Goal: Task Accomplishment & Management: Complete application form

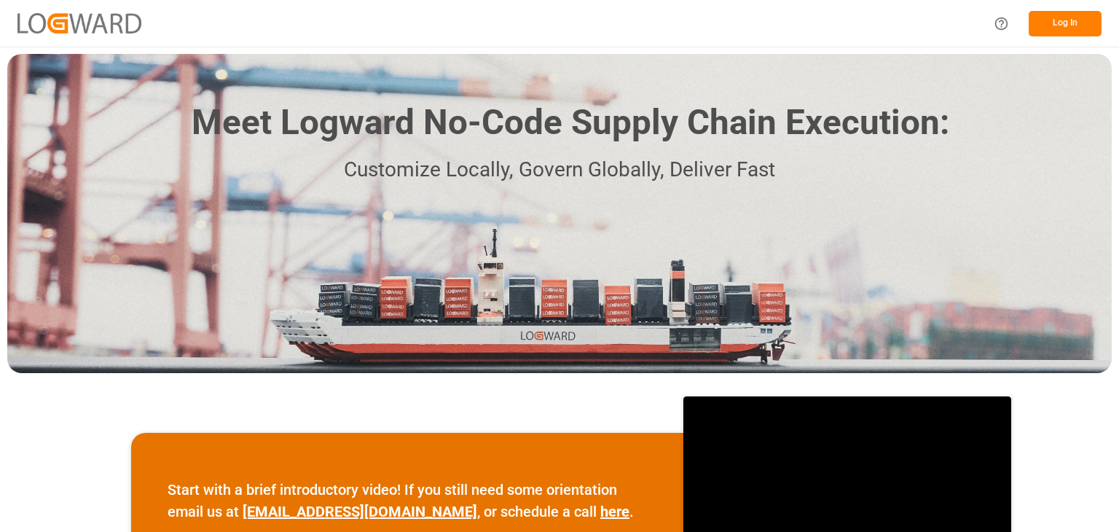
click at [1081, 25] on button "Log In" at bounding box center [1065, 23] width 73 height 25
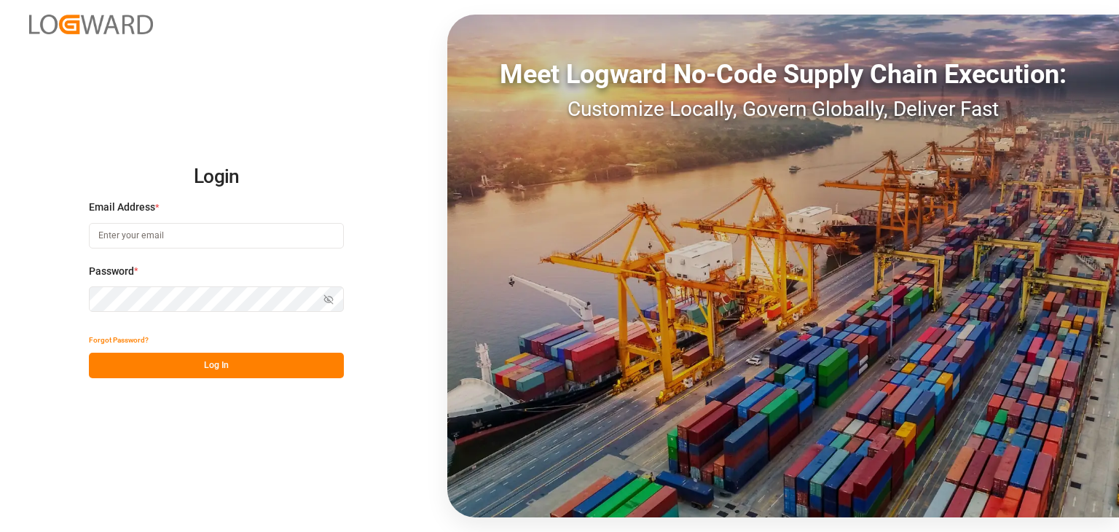
click at [325, 242] on input at bounding box center [216, 235] width 255 height 25
type input "omar.lopez@compo-expert.com"
click at [278, 356] on button "Log In" at bounding box center [216, 365] width 255 height 25
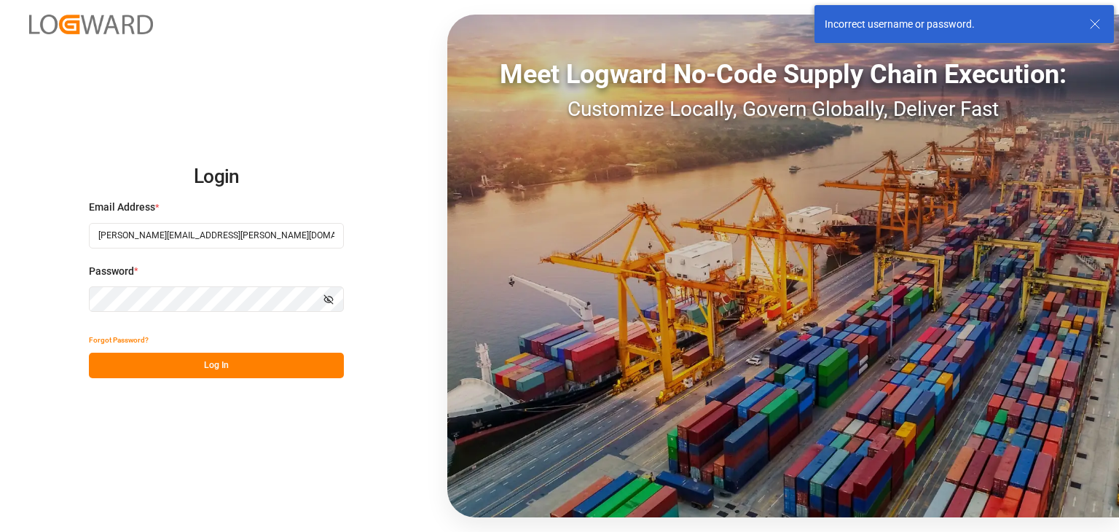
click at [53, 310] on div "Login Email Address * omar.lopez@compo-expert.com Password * Show password Forg…" at bounding box center [559, 266] width 1119 height 532
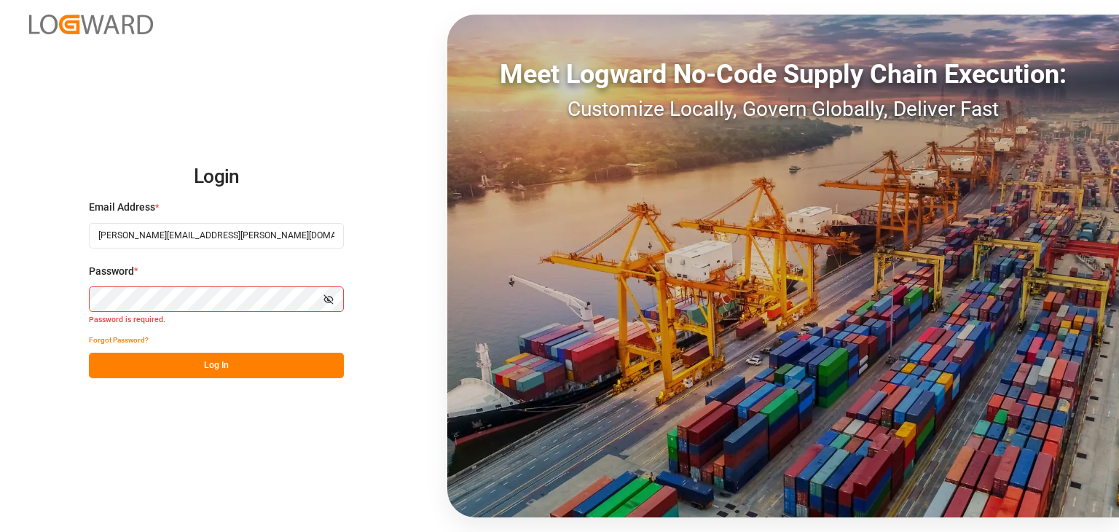
click at [198, 362] on button "Log In" at bounding box center [216, 365] width 255 height 25
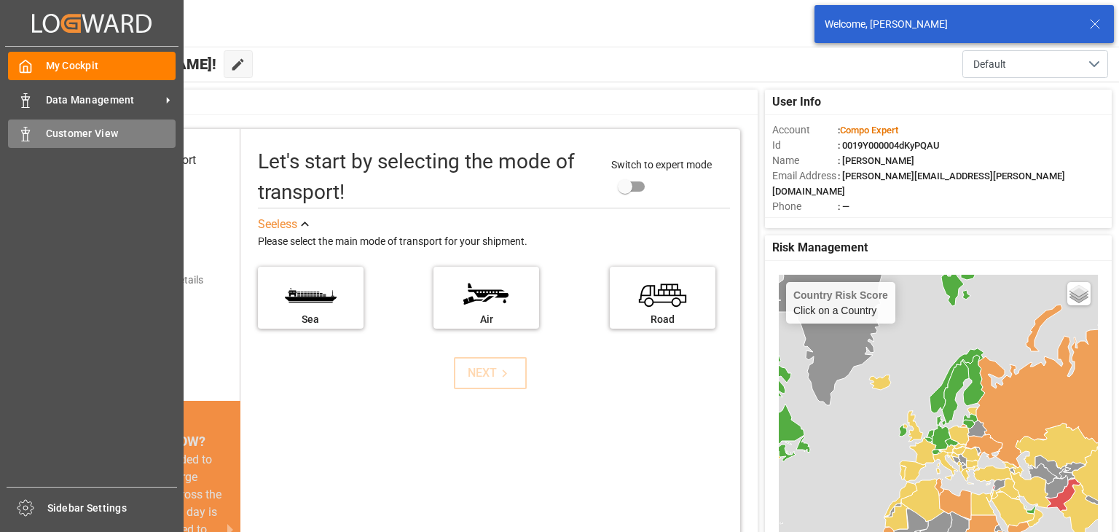
click at [27, 131] on polygon at bounding box center [27, 131] width 4 height 3
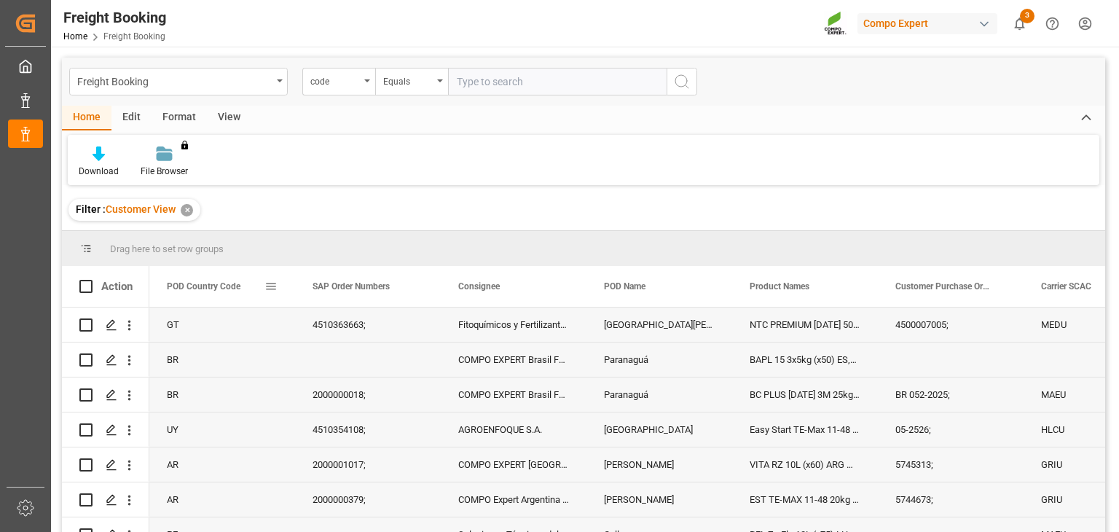
click at [271, 290] on span at bounding box center [270, 286] width 13 height 13
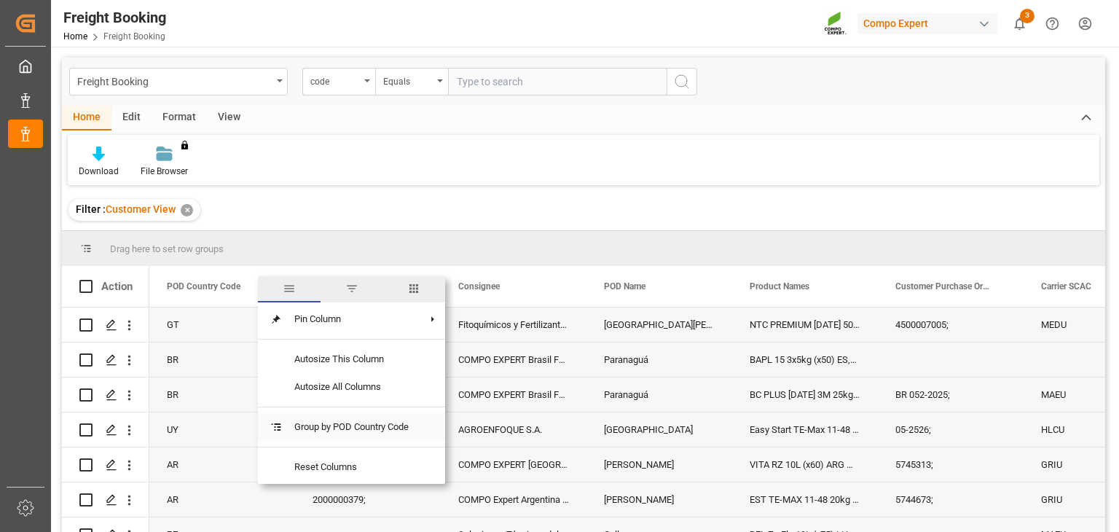
click at [323, 417] on span "Group by POD Country Code" at bounding box center [352, 427] width 138 height 28
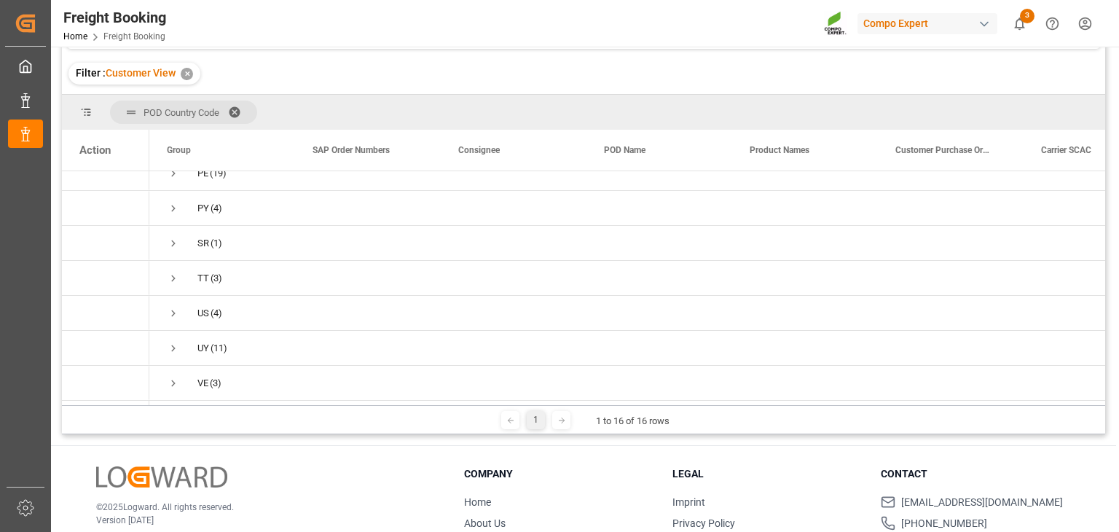
scroll to position [137, 0]
click at [297, 298] on div "Press SPACE to select this row." at bounding box center [368, 312] width 146 height 34
click at [180, 306] on span "US (4)" at bounding box center [222, 312] width 111 height 33
click at [168, 306] on span "Press SPACE to select this row." at bounding box center [173, 312] width 13 height 13
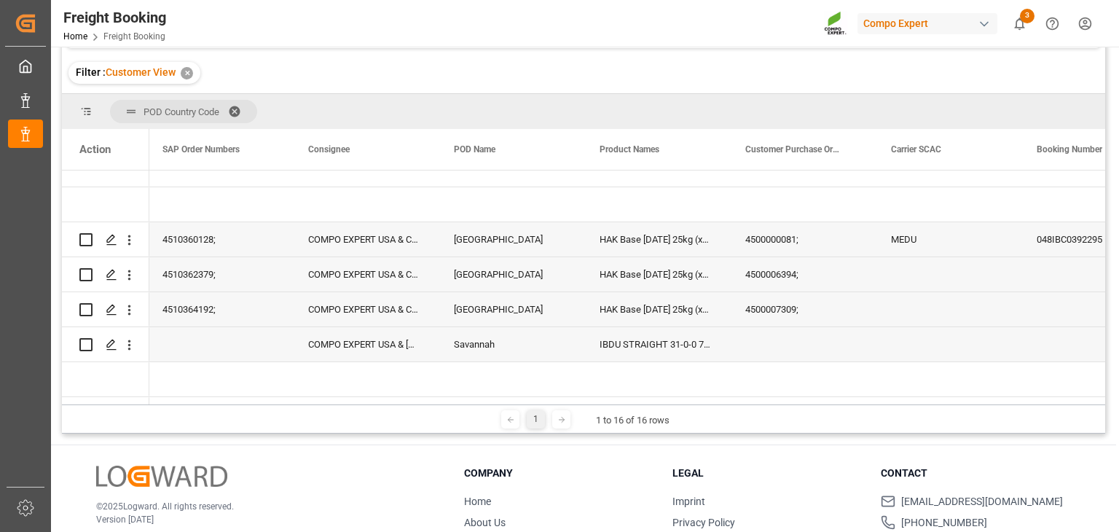
scroll to position [0, 0]
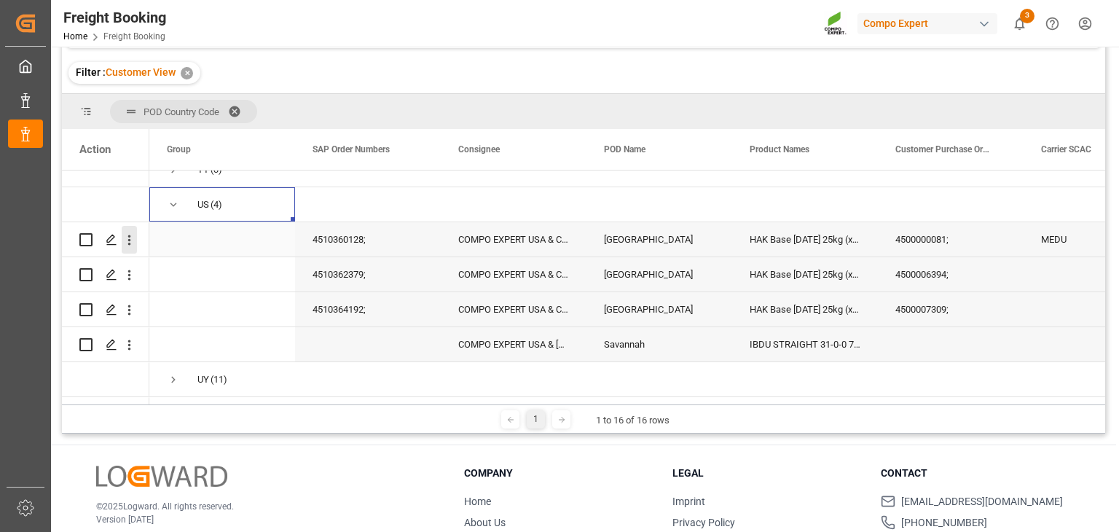
click at [133, 245] on icon "open menu" at bounding box center [129, 239] width 15 height 15
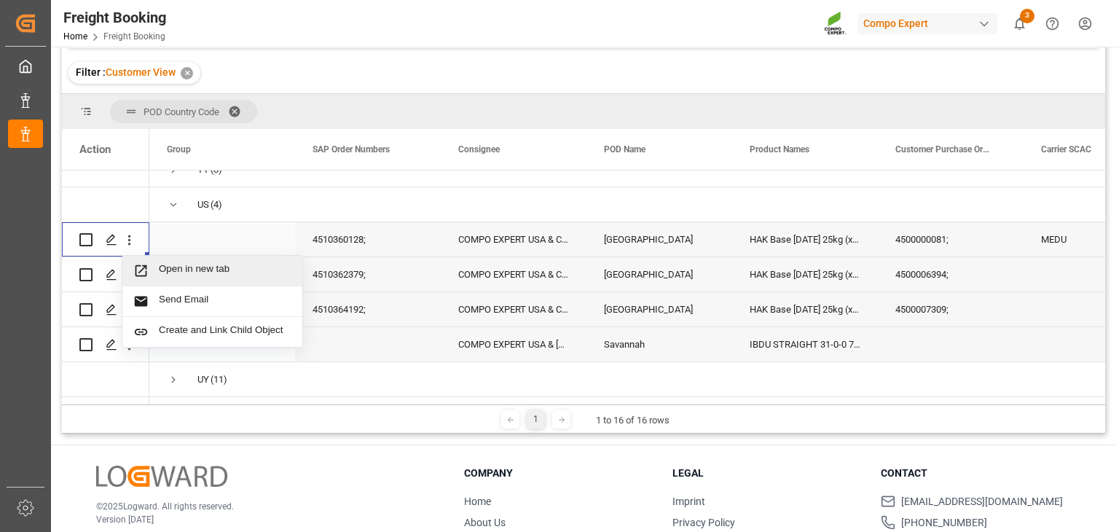
click at [170, 275] on span "Open in new tab" at bounding box center [225, 270] width 133 height 15
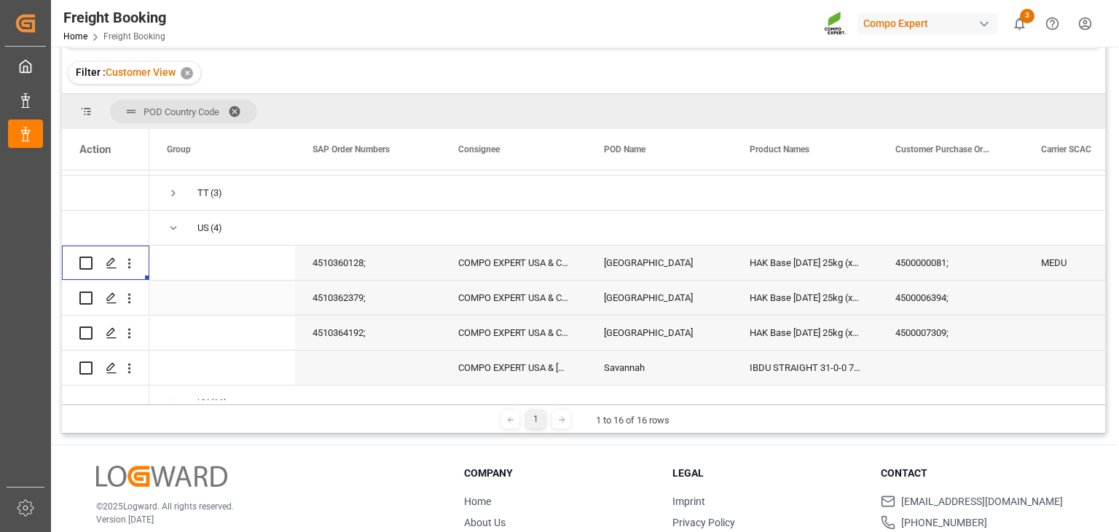
scroll to position [417, 0]
click at [129, 254] on icon "open menu" at bounding box center [129, 261] width 15 height 15
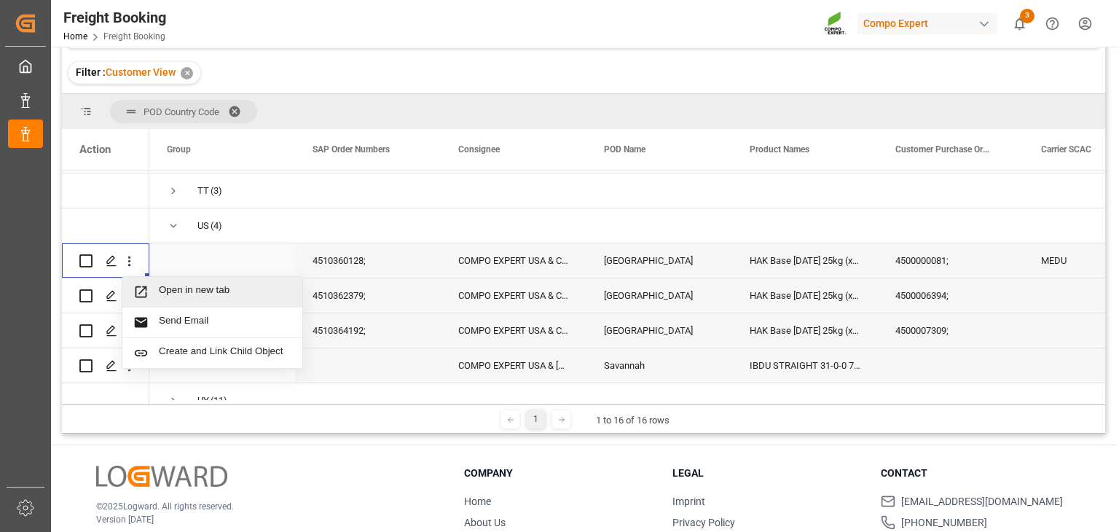
click at [152, 292] on span "Press SPACE to select this row." at bounding box center [145, 291] width 25 height 15
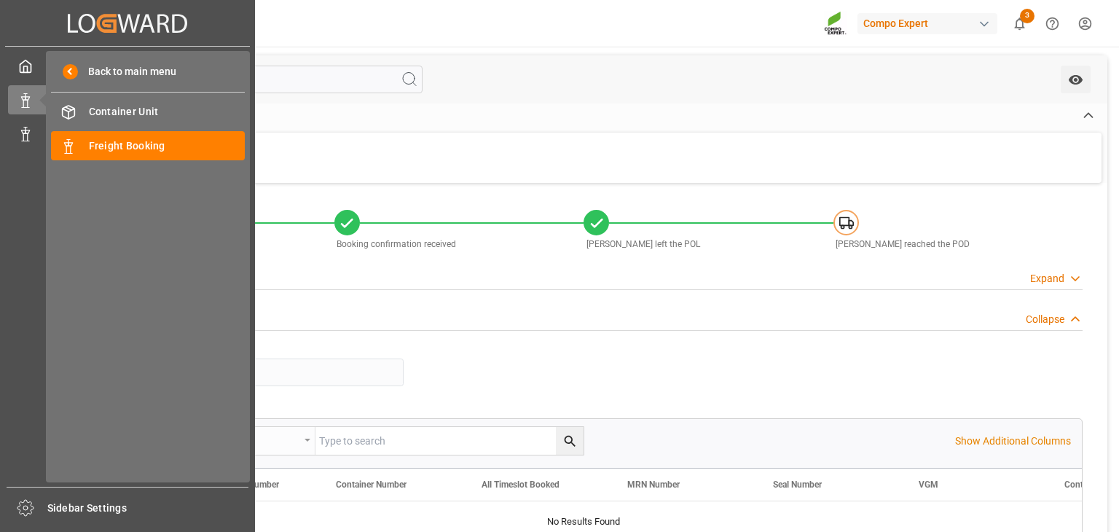
type input "MEDU"
type input "9978937"
type input "ESVLC"
type input "USLAX"
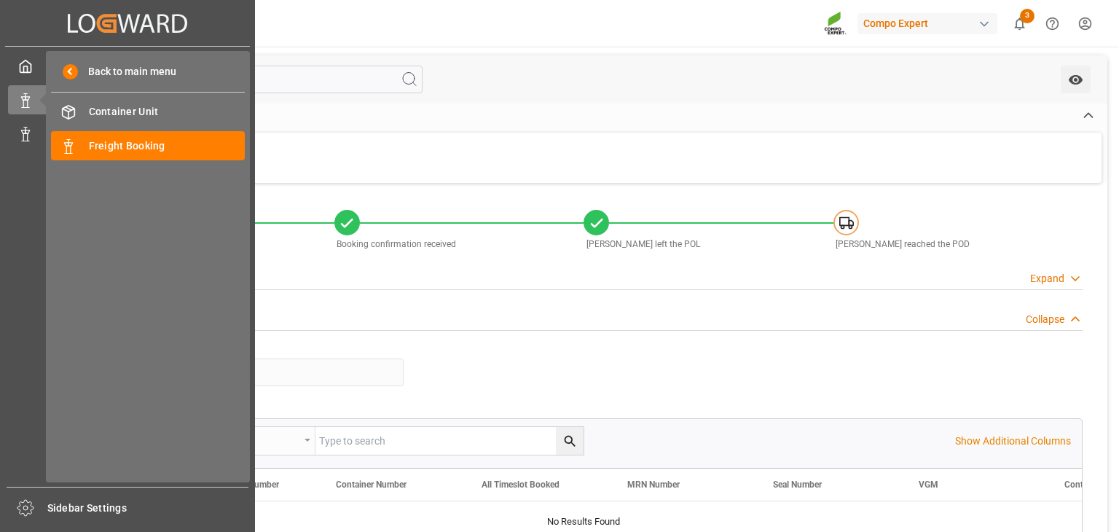
type input "64"
type input "[DATE] 00:00"
type input "[DATE] 12:00"
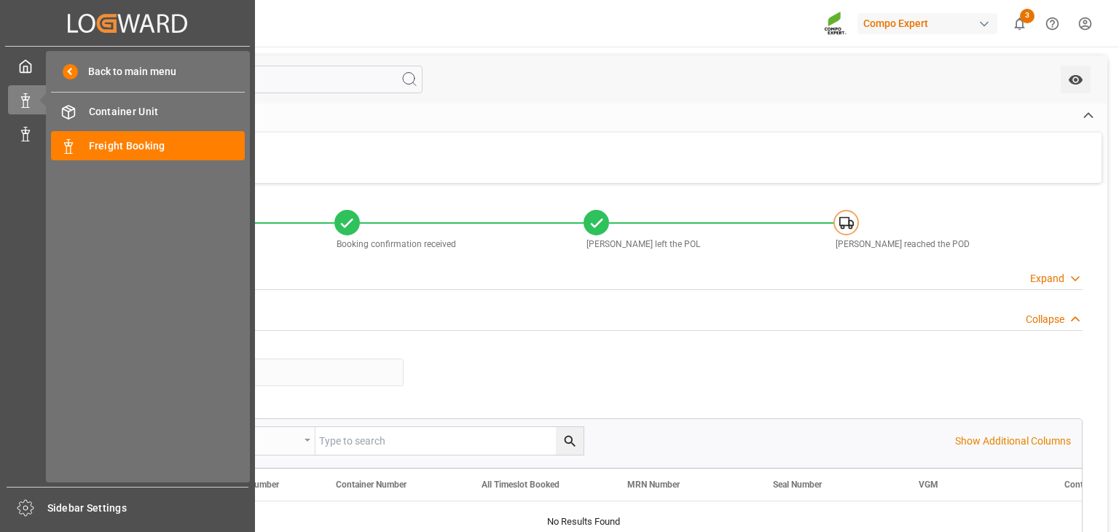
type input "[DATE] 12:00"
type input "[DATE]"
type input "[DATE] 11:12"
type input "[DATE] 11:13"
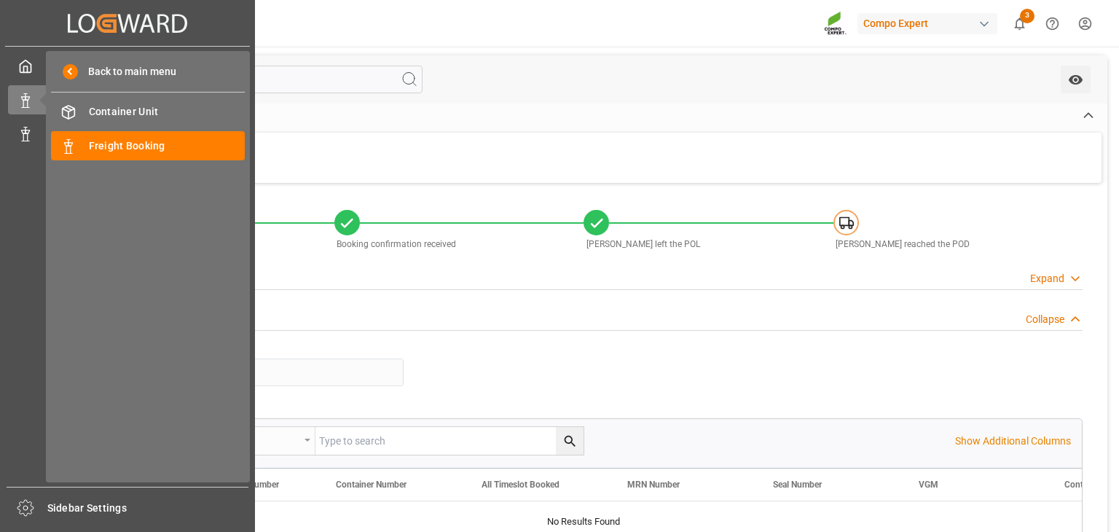
type input "[DATE] 11:13"
type input "[DATE] 13:13"
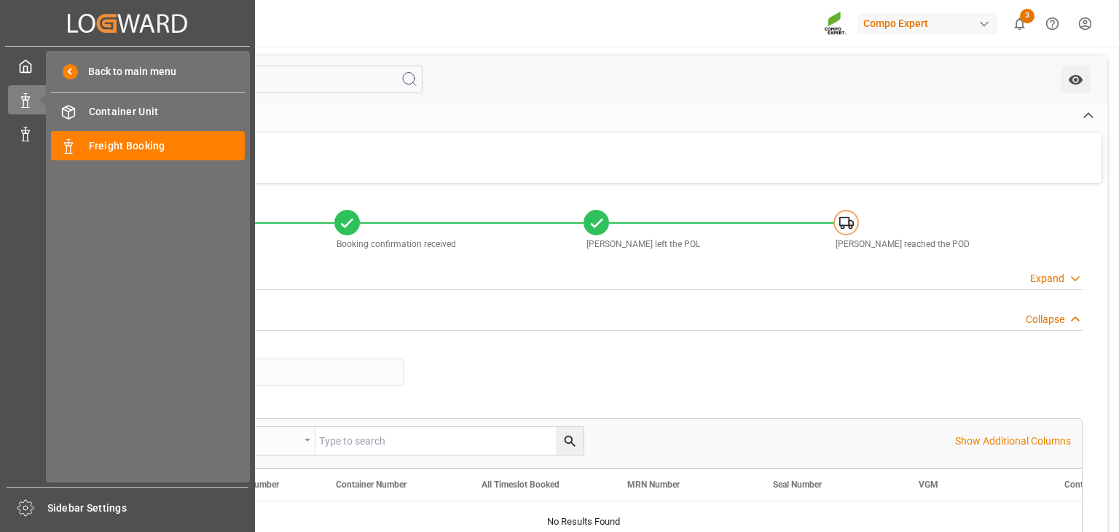
type input "[DATE] 13:13"
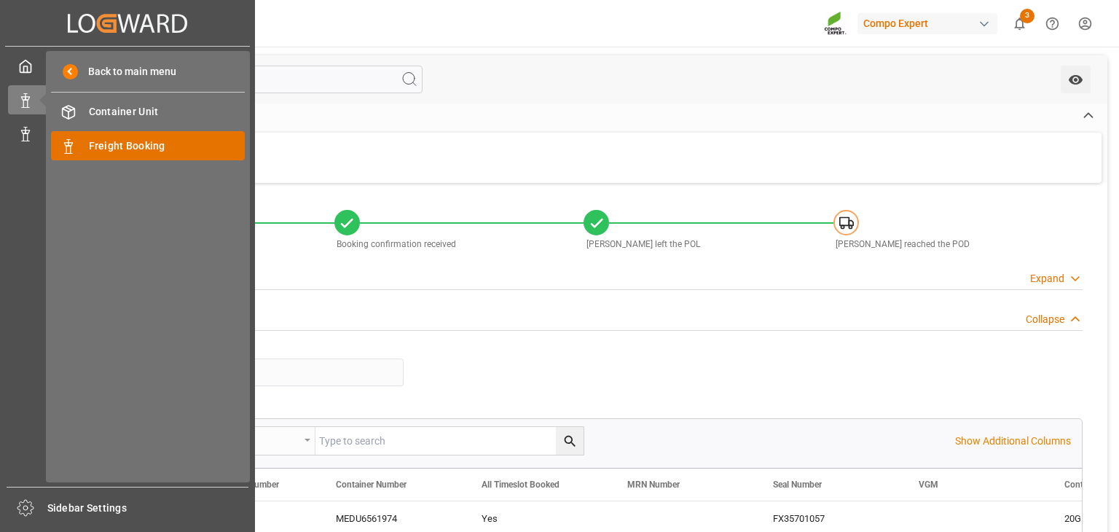
click at [122, 156] on div "Freight Booking Freight Booking" at bounding box center [148, 145] width 194 height 28
click at [82, 154] on div "Freight Booking Freight Booking" at bounding box center [148, 145] width 194 height 28
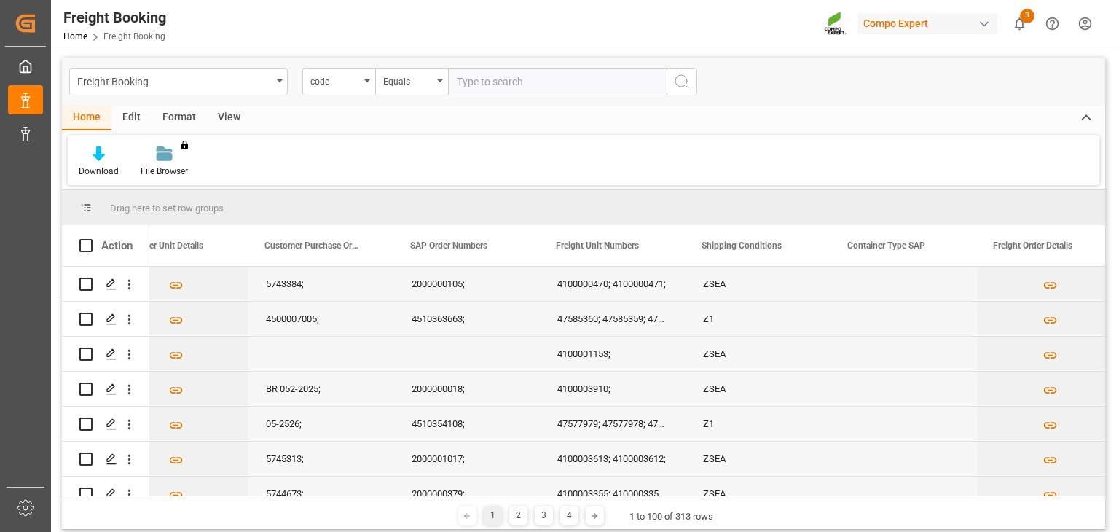
scroll to position [0, 1069]
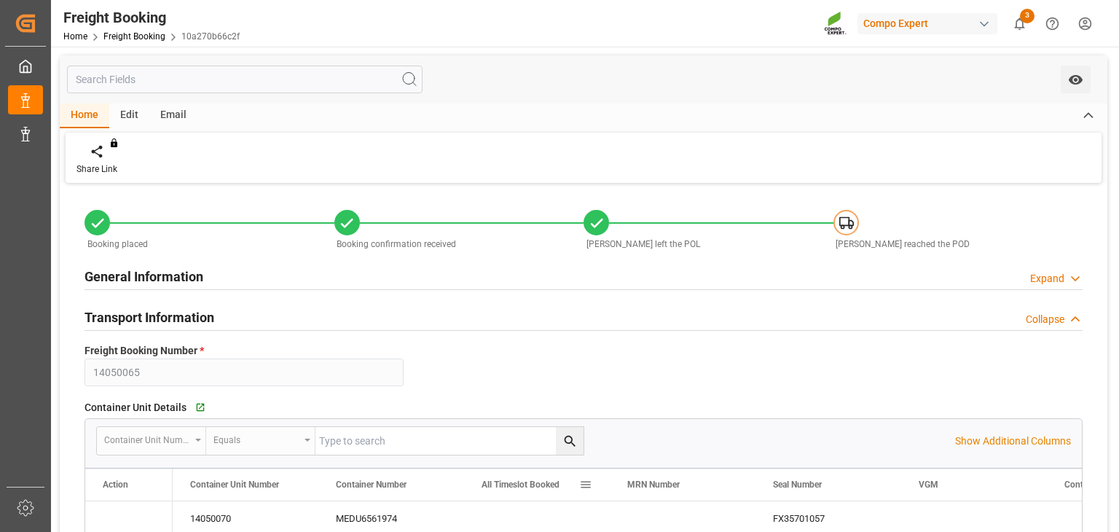
type input "MEDU"
type input "9978937"
type input "ESVLC"
type input "USLAX"
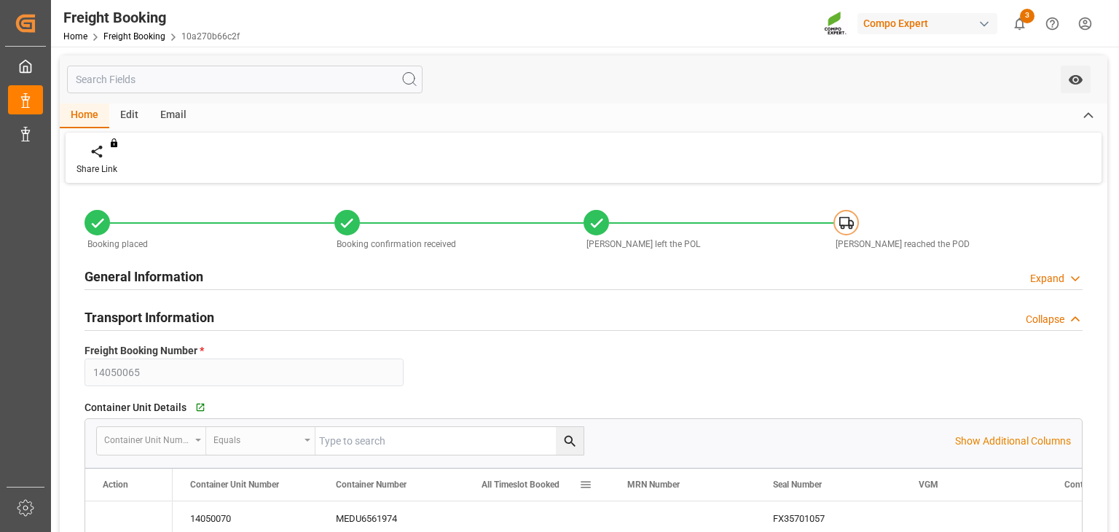
type input "64"
type input "[DATE] 00:00"
type input "[DATE] 12:00"
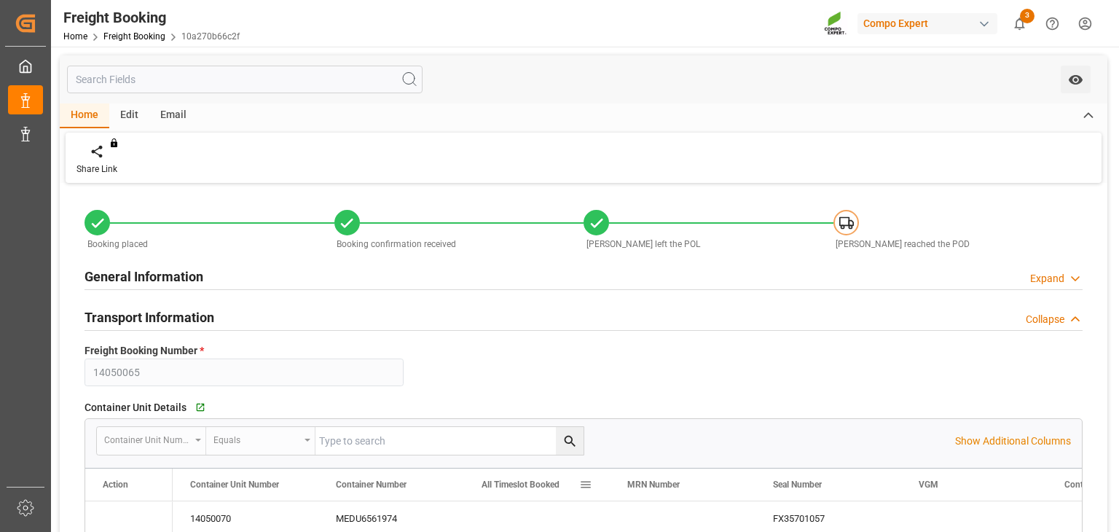
type input "[DATE] 12:00"
type input "[DATE]"
type input "[DATE] 11:12"
type input "[DATE] 11:13"
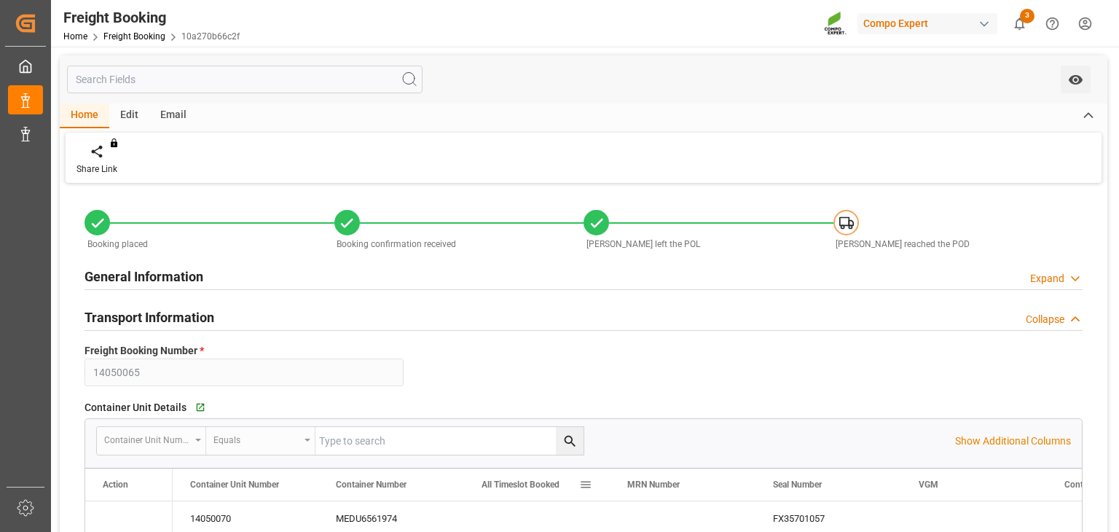
type input "[DATE] 11:13"
type input "[DATE] 13:13"
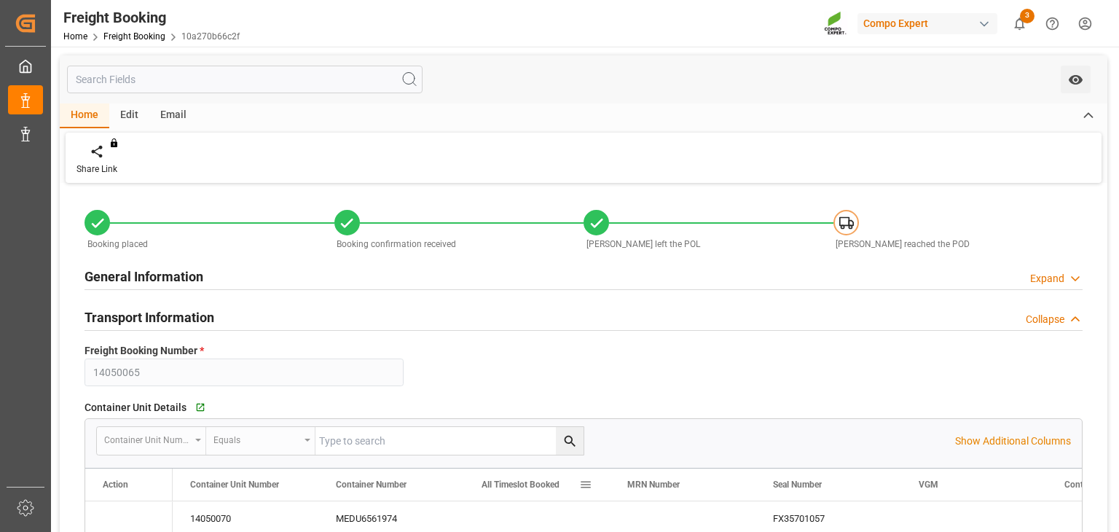
type input "[DATE] 13:13"
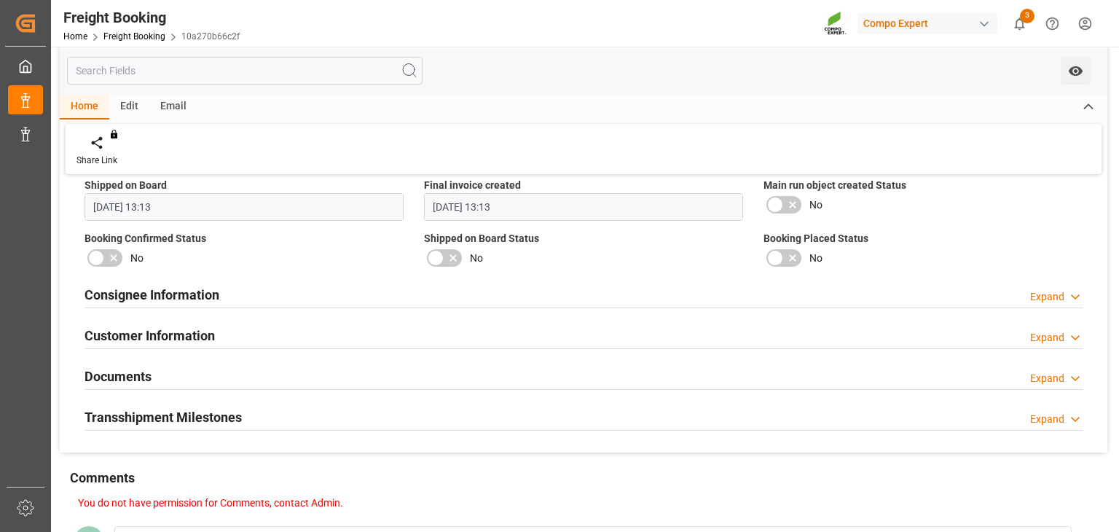
scroll to position [1528, 0]
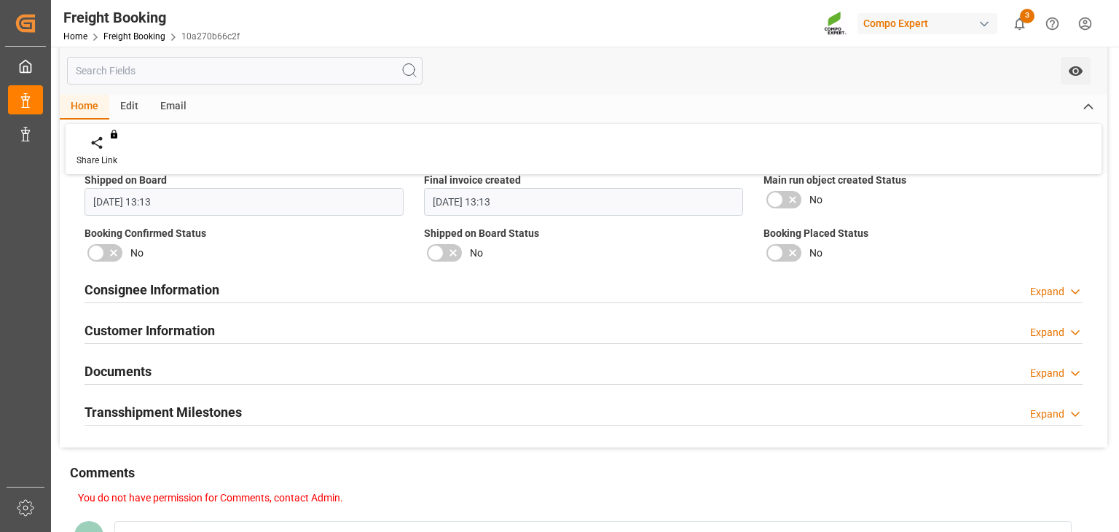
click at [213, 291] on h2 "Consignee Information" at bounding box center [152, 290] width 135 height 20
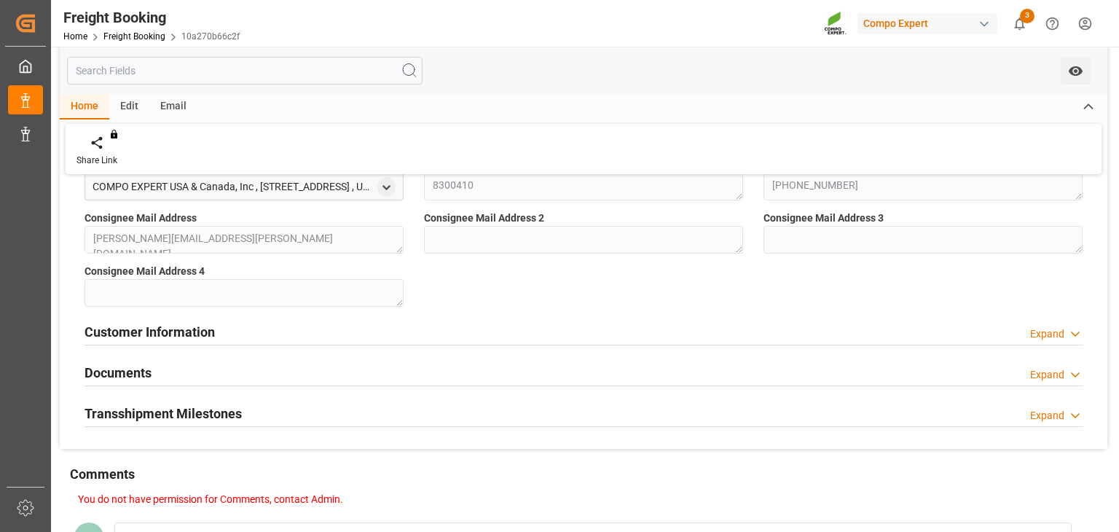
scroll to position [1707, 0]
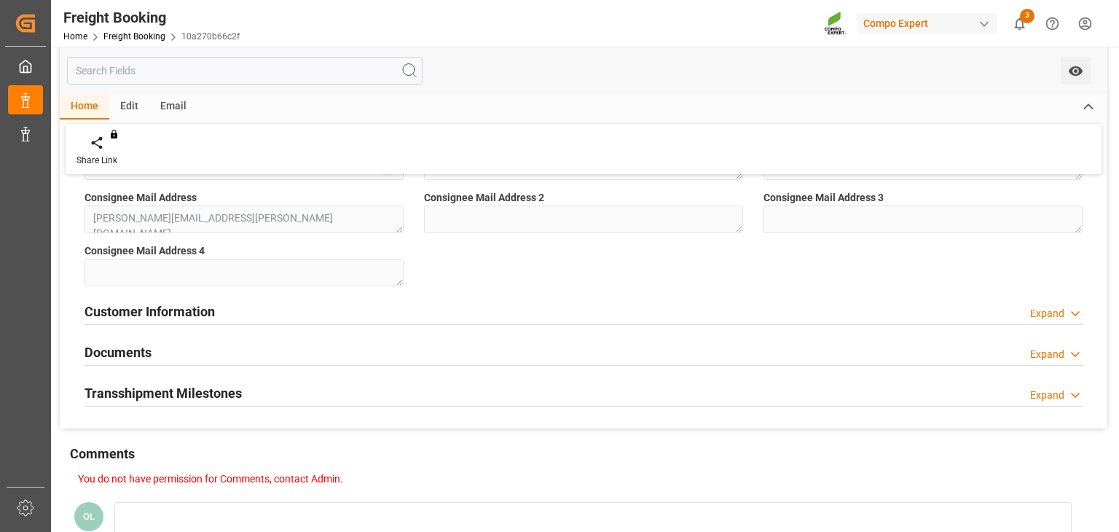
click at [212, 310] on h2 "Customer Information" at bounding box center [150, 312] width 130 height 20
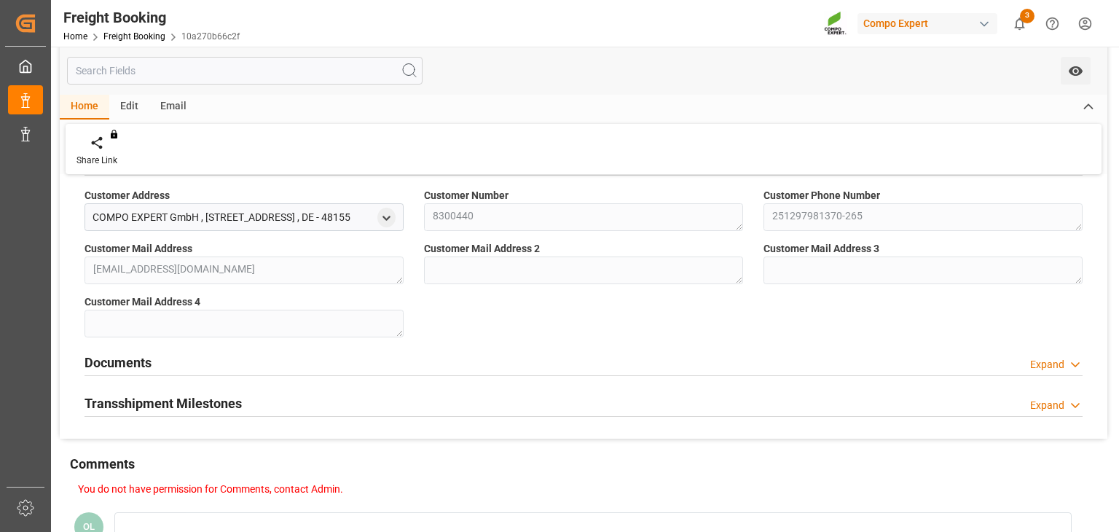
scroll to position [1891, 0]
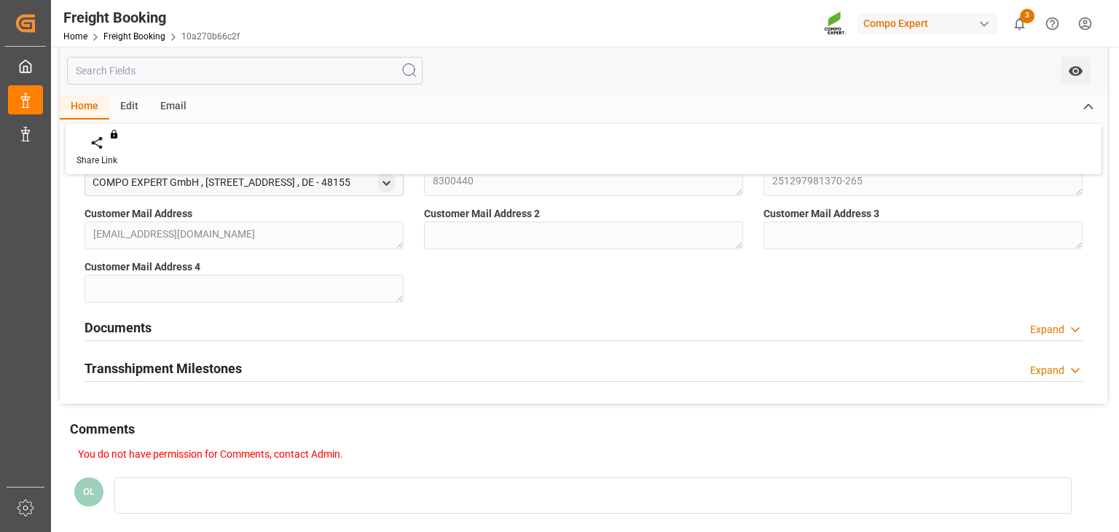
click at [203, 326] on div "Documents Expand" at bounding box center [584, 327] width 998 height 28
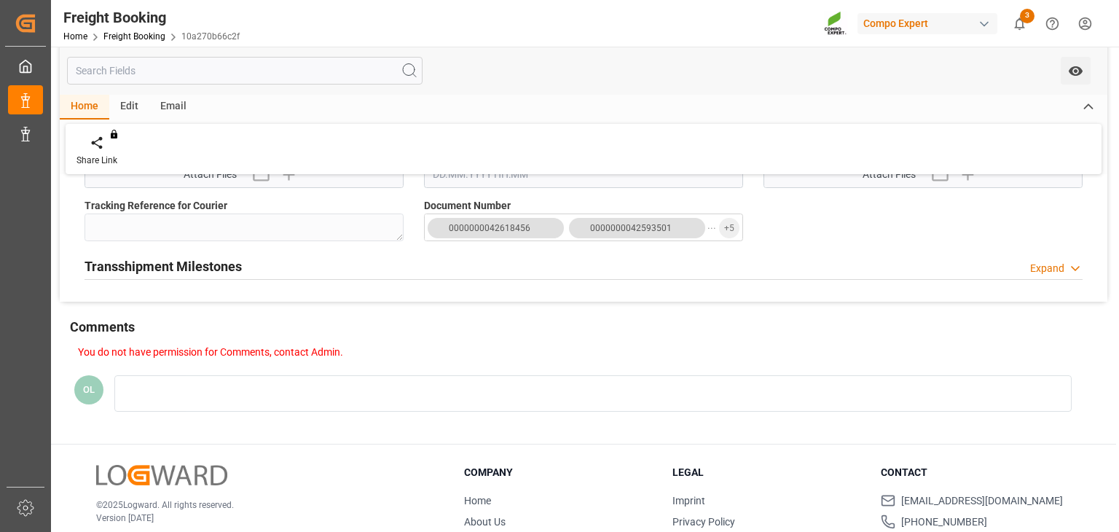
scroll to position [2153, 0]
click at [195, 278] on div at bounding box center [584, 278] width 998 height 1
click at [197, 267] on h2 "Transshipment Milestones" at bounding box center [163, 266] width 157 height 20
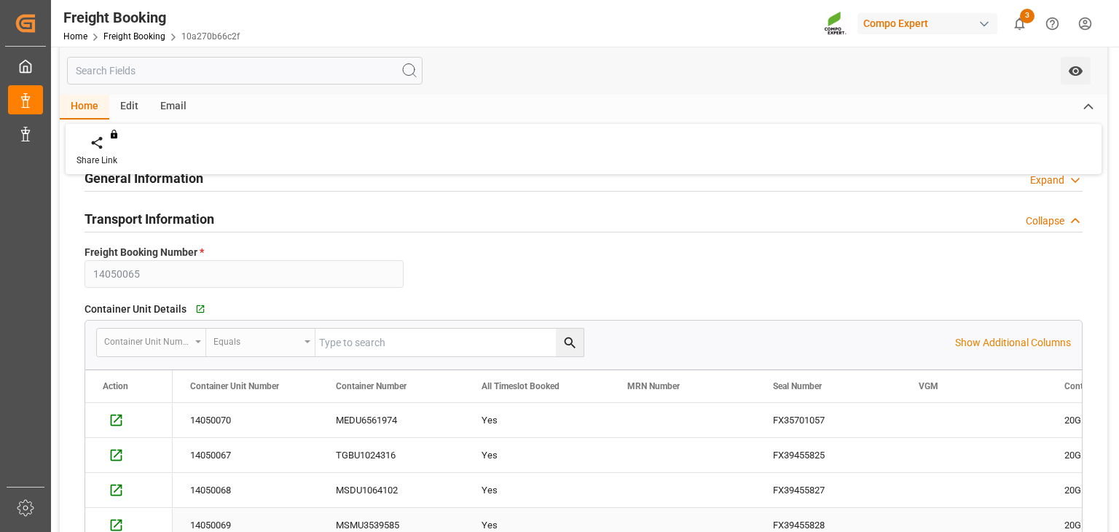
scroll to position [96, 0]
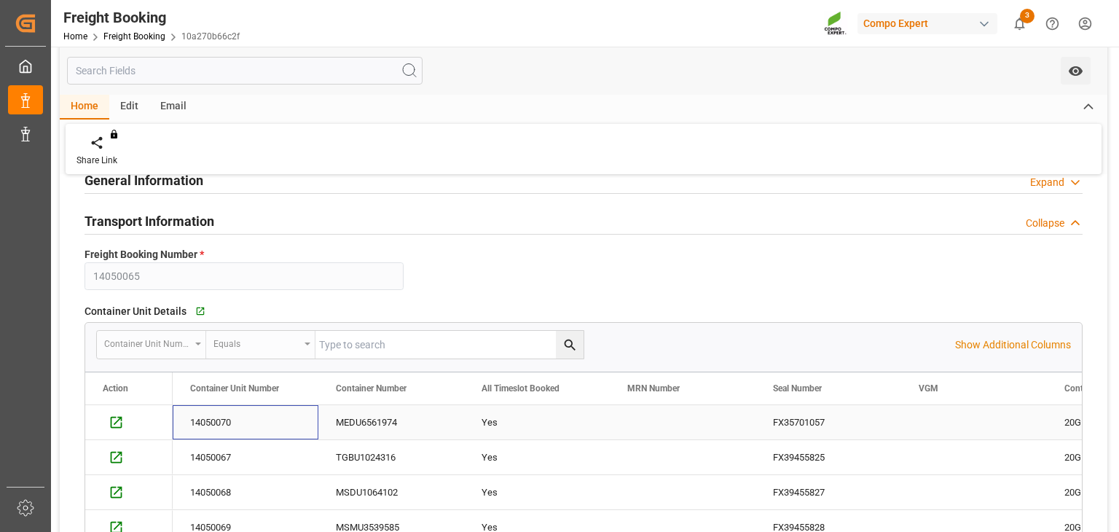
click at [245, 420] on div "14050070" at bounding box center [246, 422] width 146 height 34
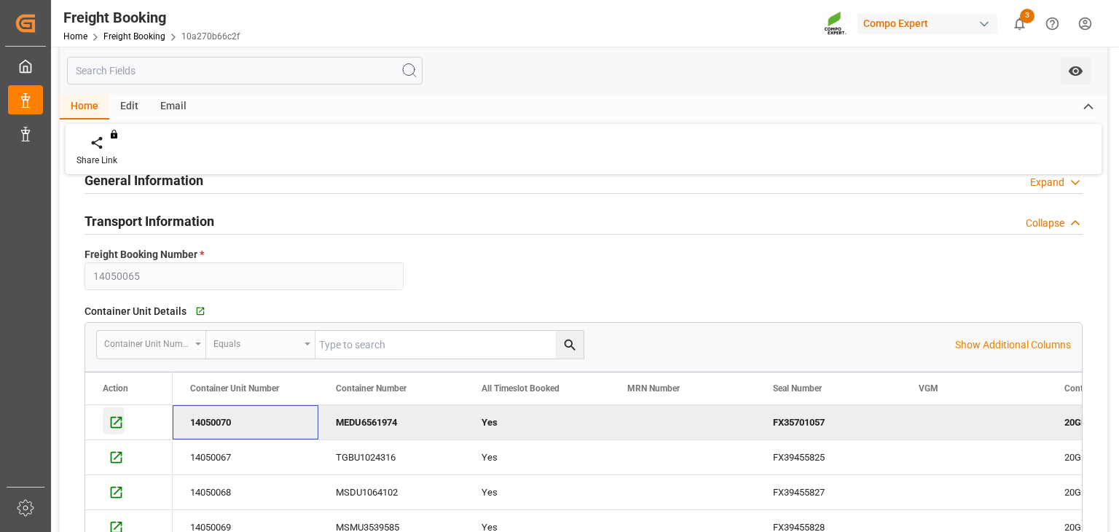
click at [113, 417] on icon "Press SPACE to deselect this row." at bounding box center [117, 423] width 12 height 12
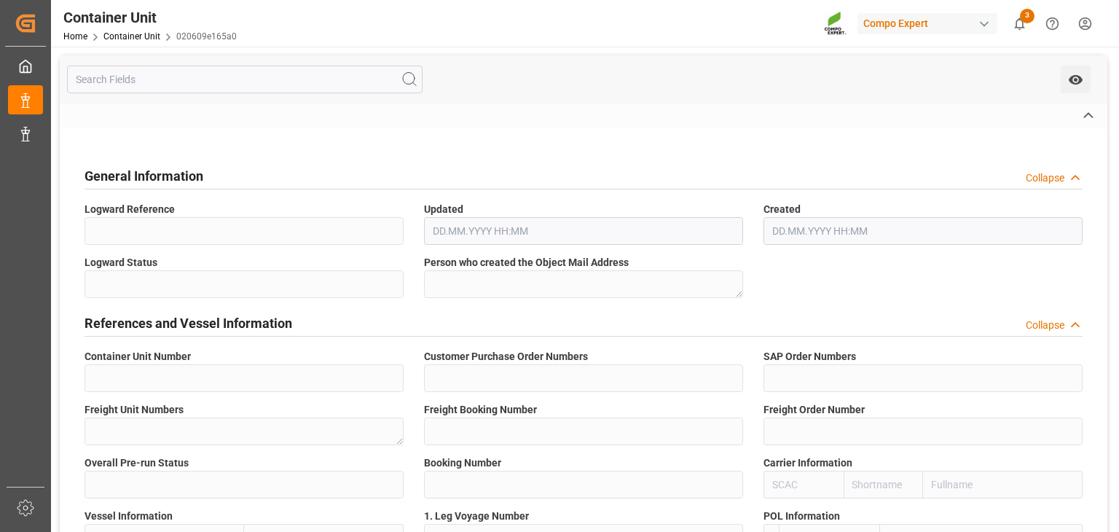
type input "14050070"
type input "4500000081;"
type input "4510360128;"
type textarea "47584056"
type input "14050065"
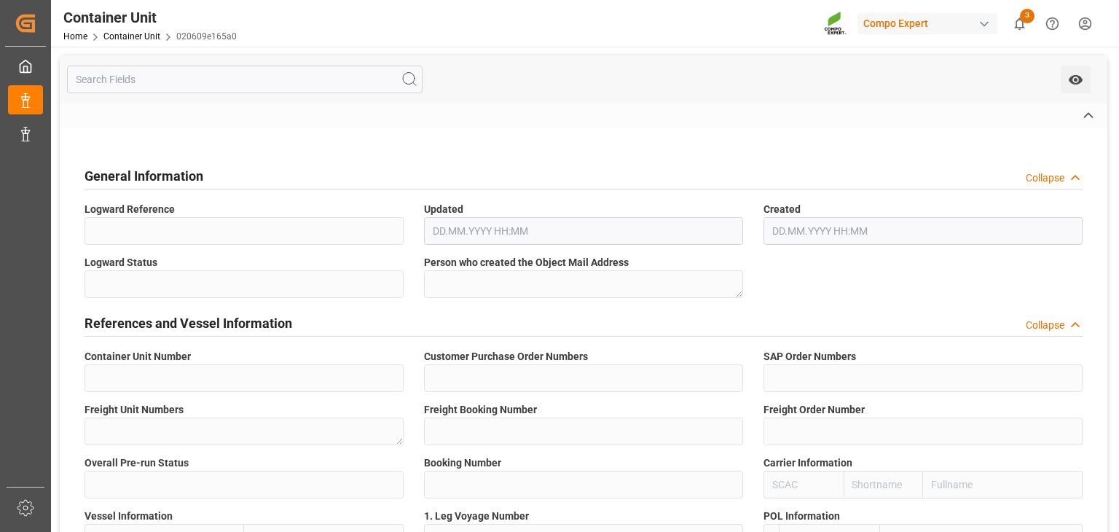
type input "14050070"
type input "7"
type input "048IBC0392295"
type input "MEDU"
type input "MSC FLORA"
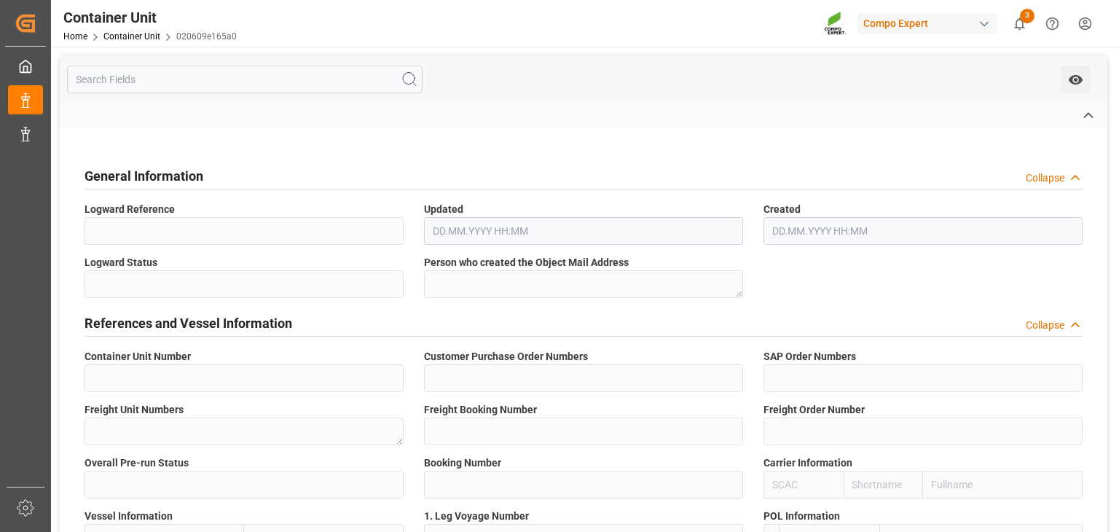
type input "MC532A"
type input "[GEOGRAPHIC_DATA]"
type textarea "CIF"
type input "No"
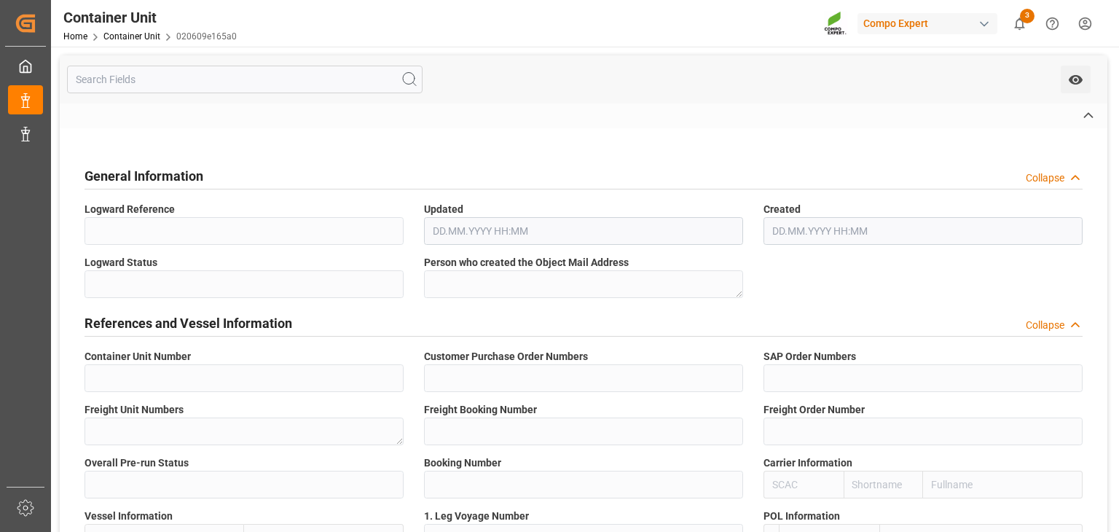
type input "20GP"
type input "MEDU6561974"
type input "FX35701057"
type input "2"
type textarea "COMPO Centro de Producción"
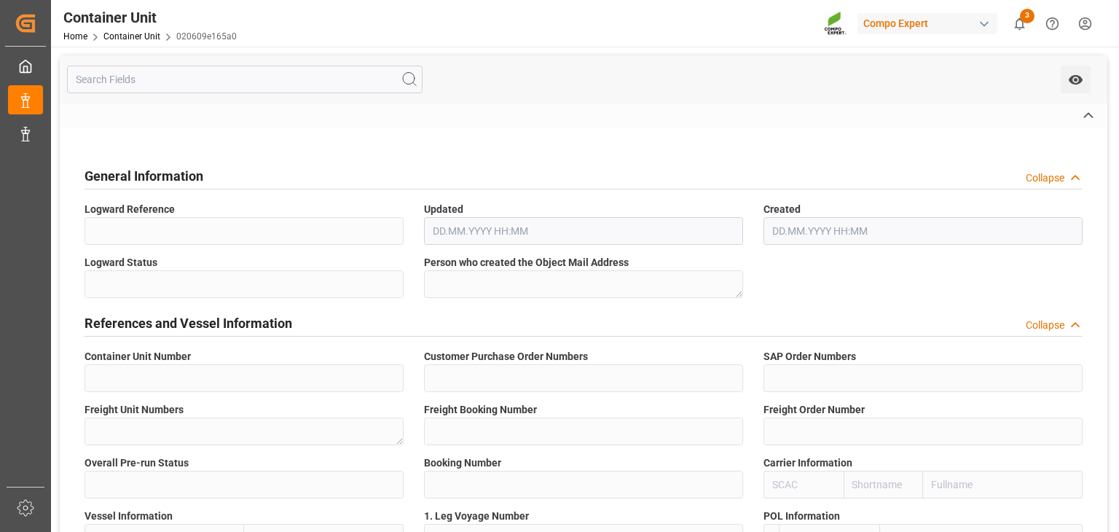
type textarea "12600"
type input "Spain"
type textarea "32963"
type input "United States"
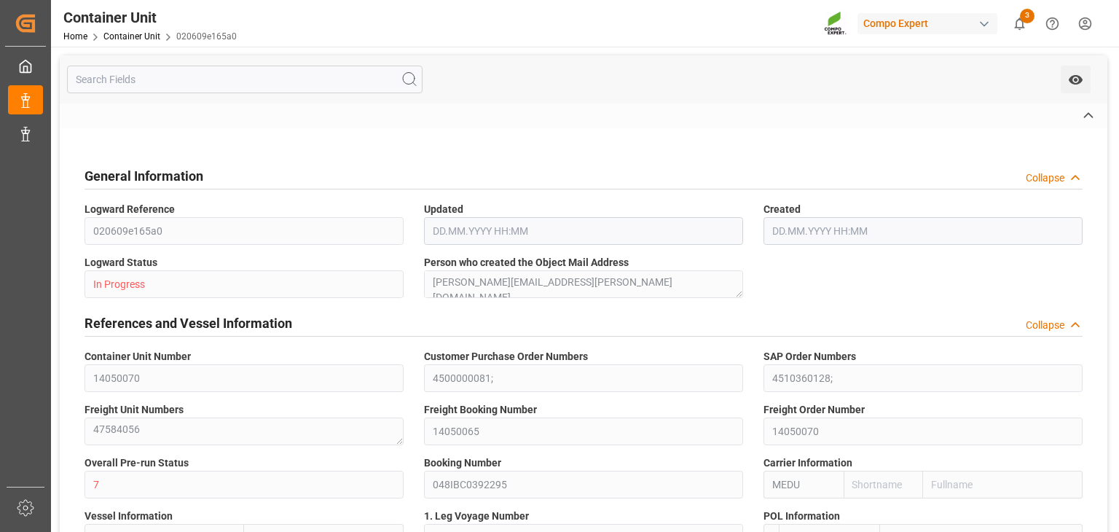
type textarea "HAK Rojo 18+18+18 25kg (x48) WW;"
type textarea "1219802508;"
type input "LOS ANGELES"
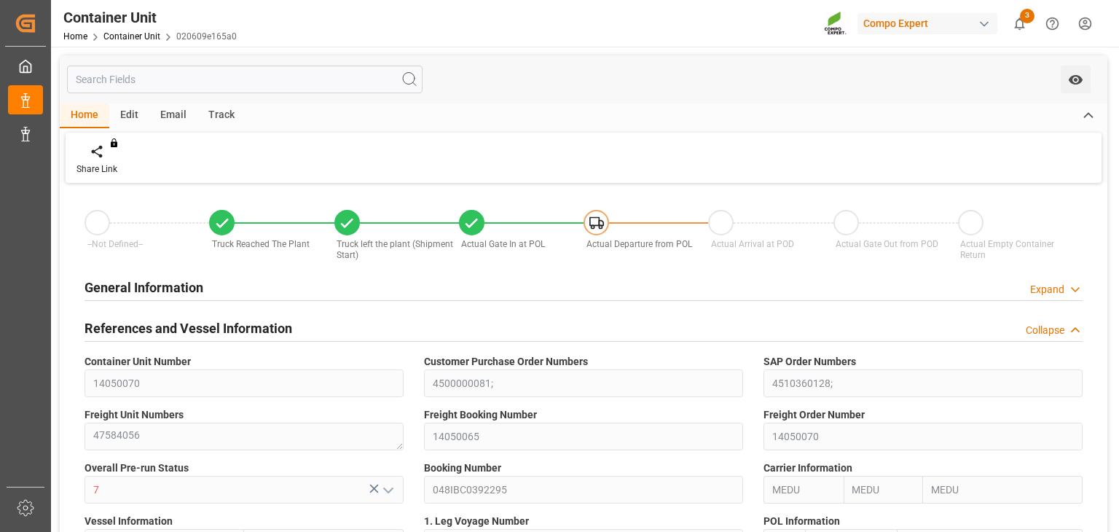
type input "MEDU"
type input "9978937"
type input "ESVLC"
type input "USLAX"
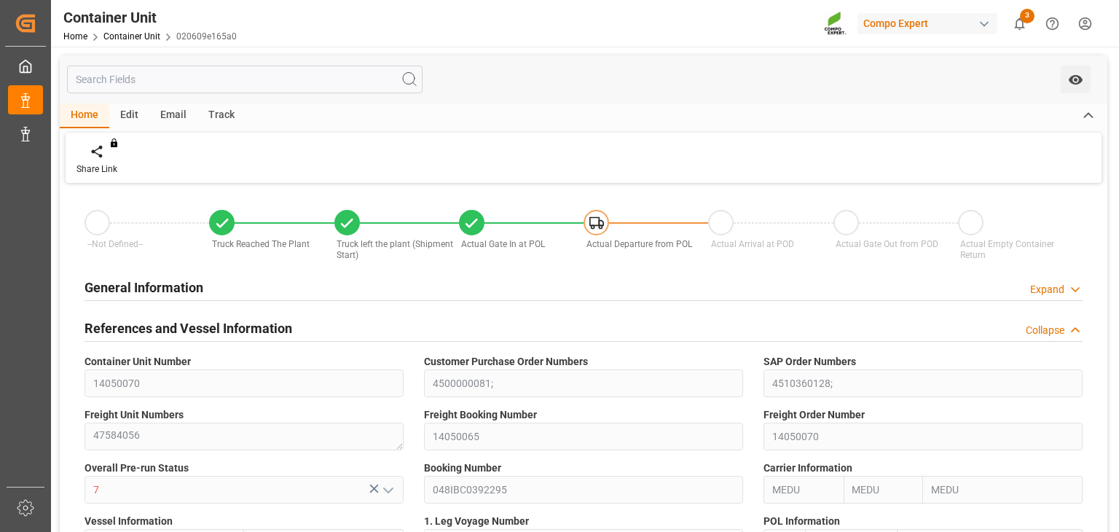
type input "64"
type input "19660.8"
type input "USLAX"
type input "29.07.2025 13:08"
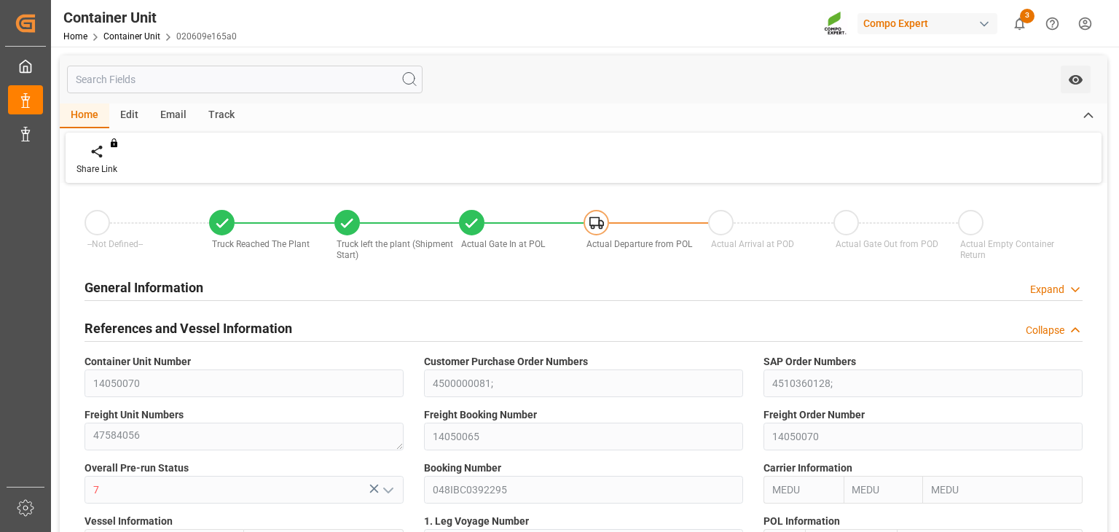
type input "12.08.2025 14:09"
type input "12.08.2025 14:15"
type input "12.08.2025 14:37"
type input "12.08.2025 14:50"
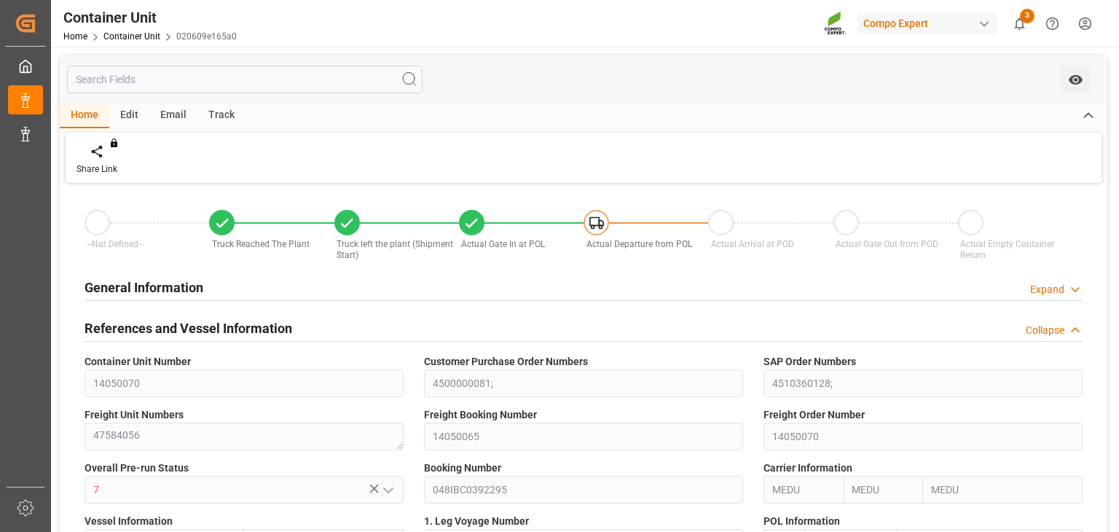
type input "12.08.2025"
type input "29.07.2025"
type input "12.08.2025 12:00"
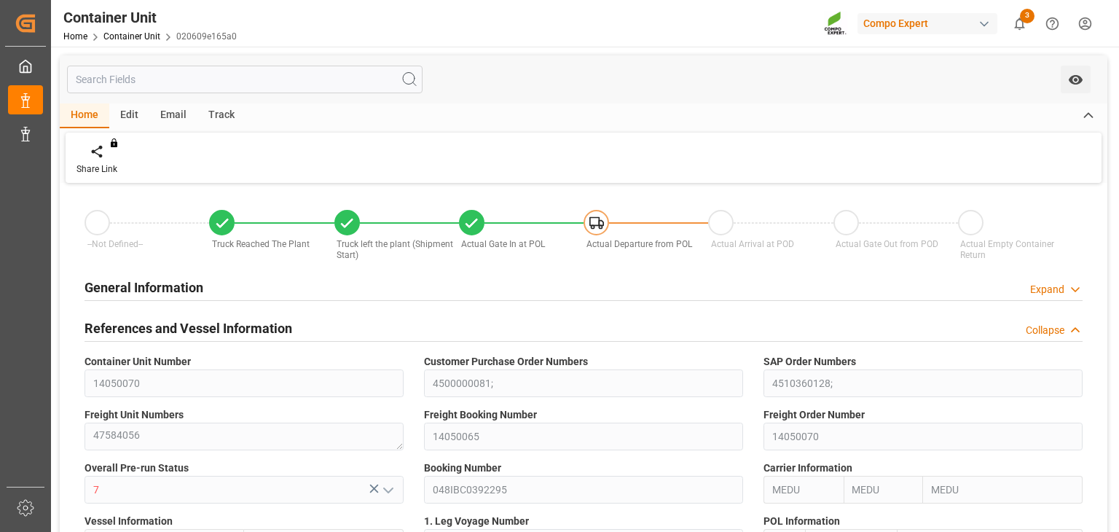
type input "22.08.2025 00:02"
type input "22.08.2025 00:01"
type input "[DATE] 12:00"
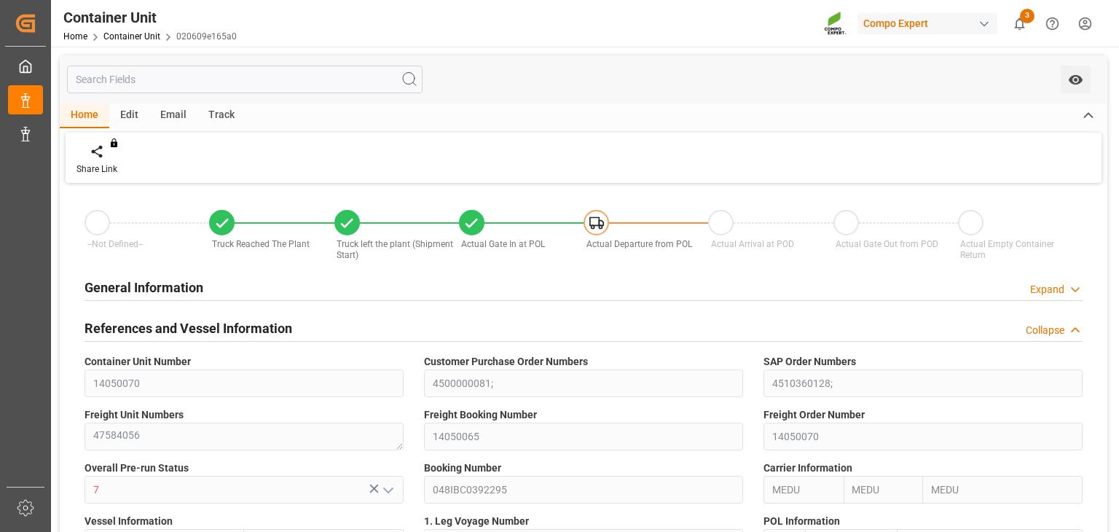
type input "[DATE] 00:00"
type input "[DATE] 12:00"
type input "14.09.2025 12:00"
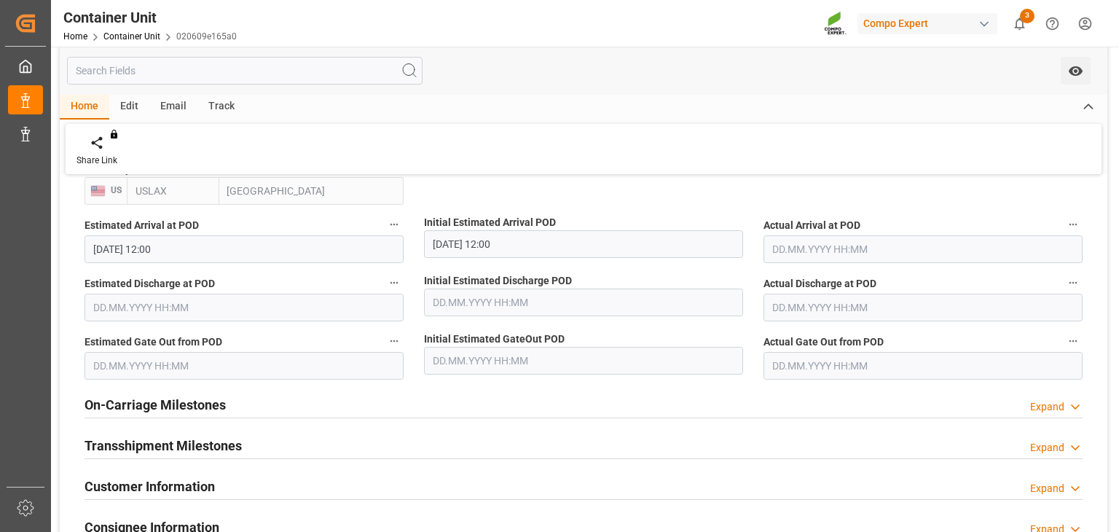
scroll to position [1375, 0]
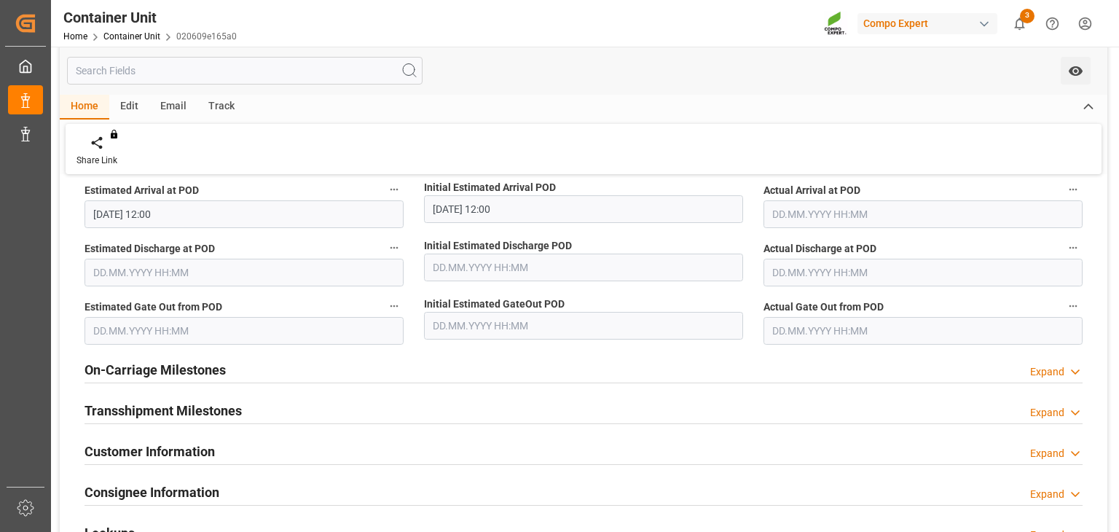
click at [409, 368] on div "On-Carriage Milestones Expand" at bounding box center [584, 369] width 998 height 28
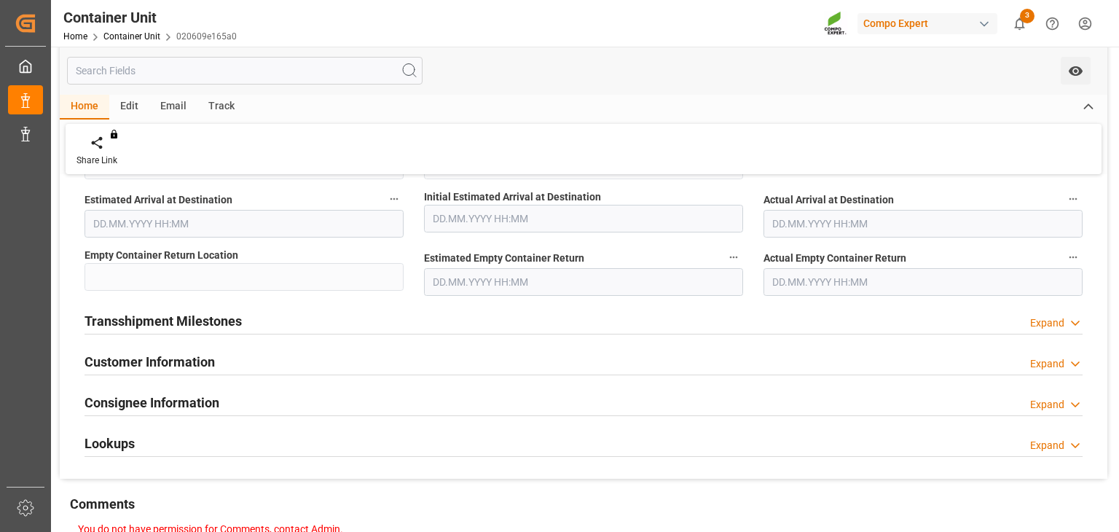
scroll to position [1636, 0]
click at [304, 310] on div "Transshipment Milestones Expand" at bounding box center [584, 318] width 998 height 28
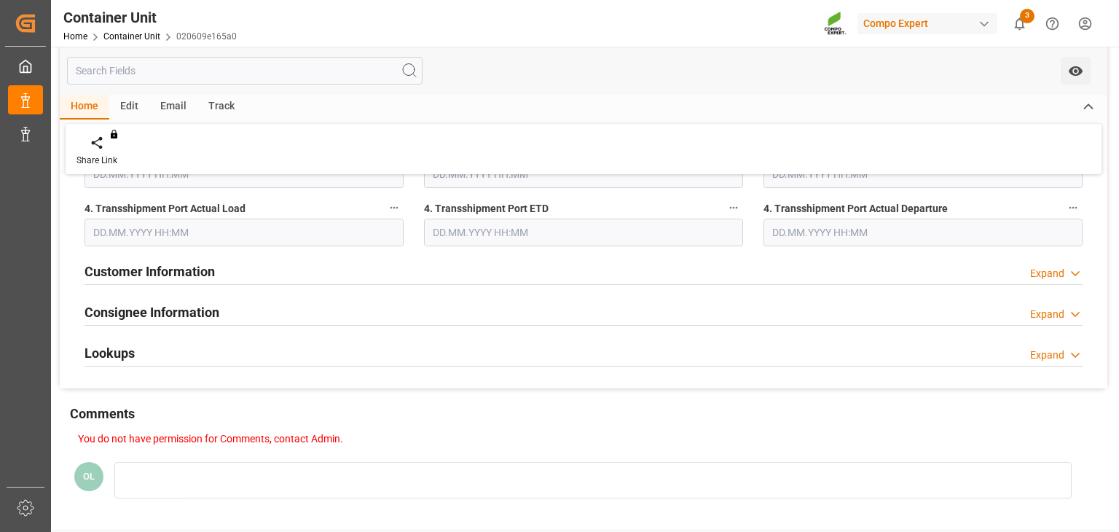
scroll to position [2638, 0]
click at [262, 252] on div "Customer Information Expand" at bounding box center [583, 270] width 1018 height 41
click at [250, 260] on div "Customer Information Expand" at bounding box center [584, 269] width 998 height 28
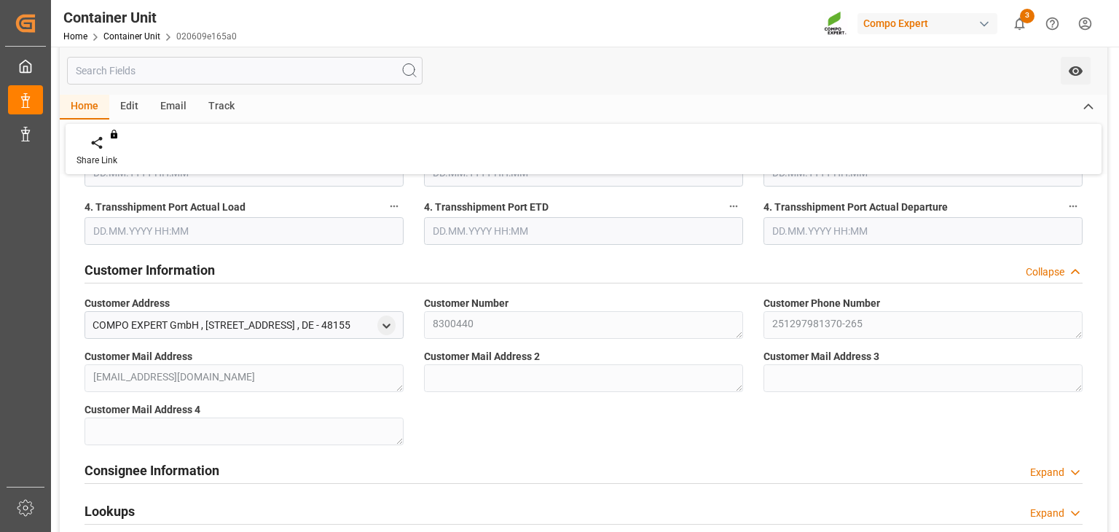
scroll to position [2901, 0]
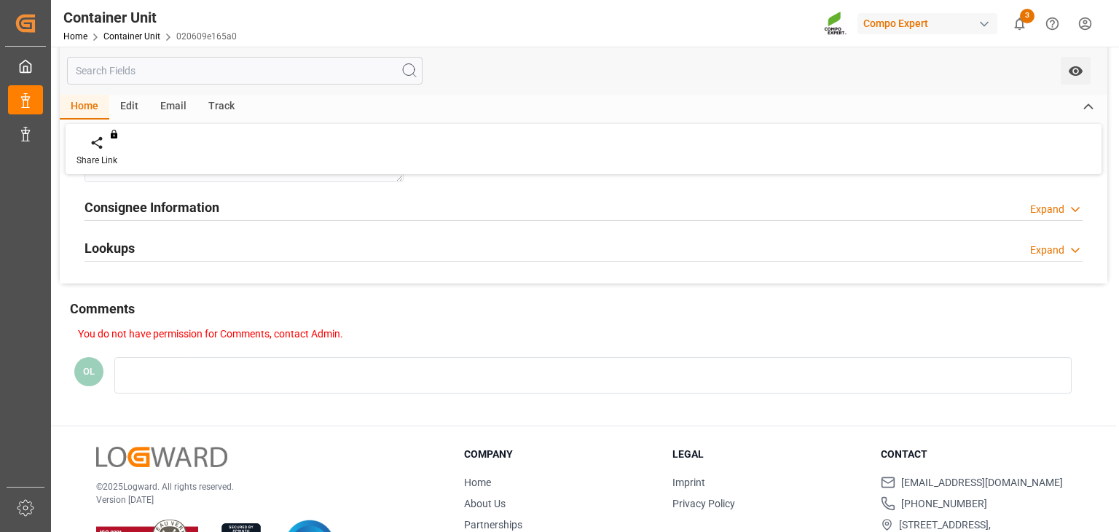
click at [178, 254] on div "Lookups Expand" at bounding box center [584, 247] width 998 height 28
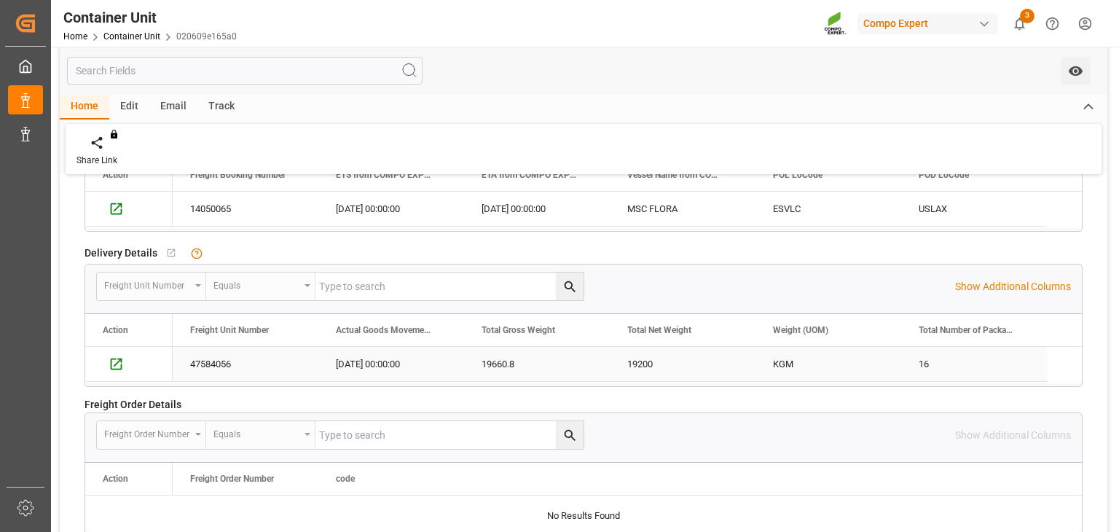
scroll to position [3179, 0]
